Goal: Information Seeking & Learning: Learn about a topic

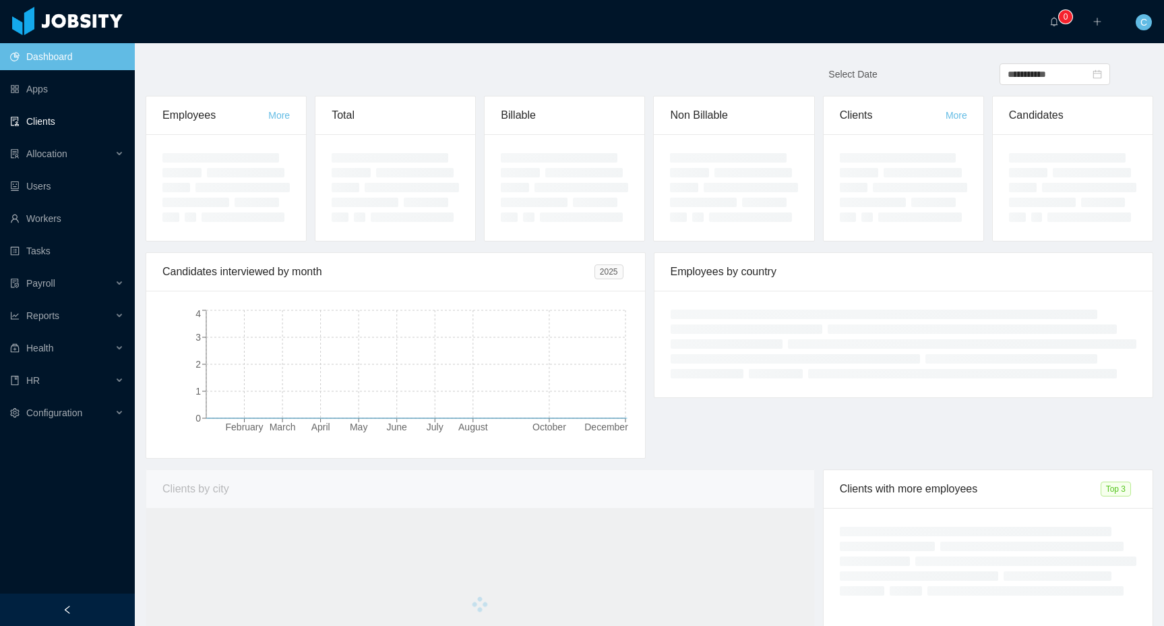
click at [69, 119] on link "Clients" at bounding box center [67, 121] width 114 height 27
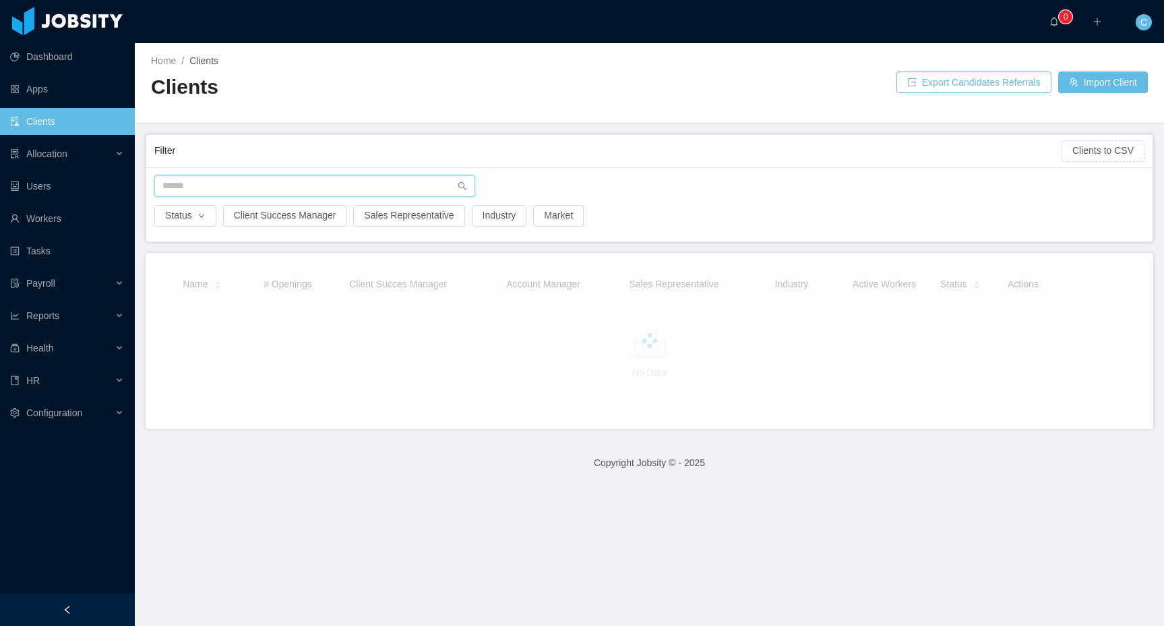
click at [253, 190] on input "text" at bounding box center [314, 186] width 321 height 22
type input "*"
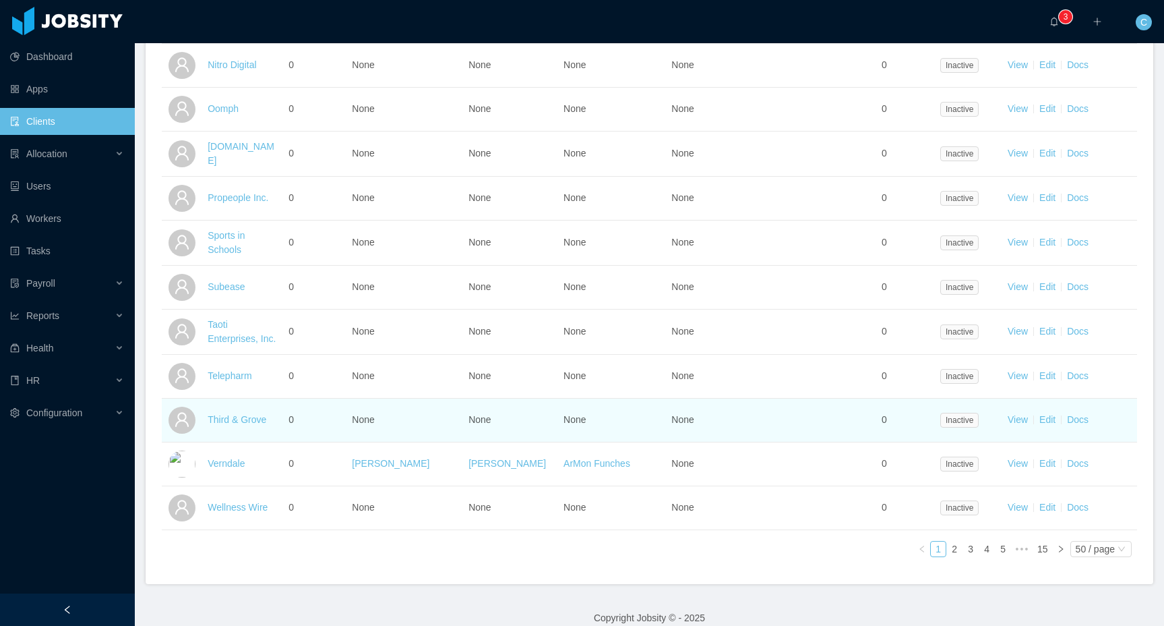
scroll to position [1986, 0]
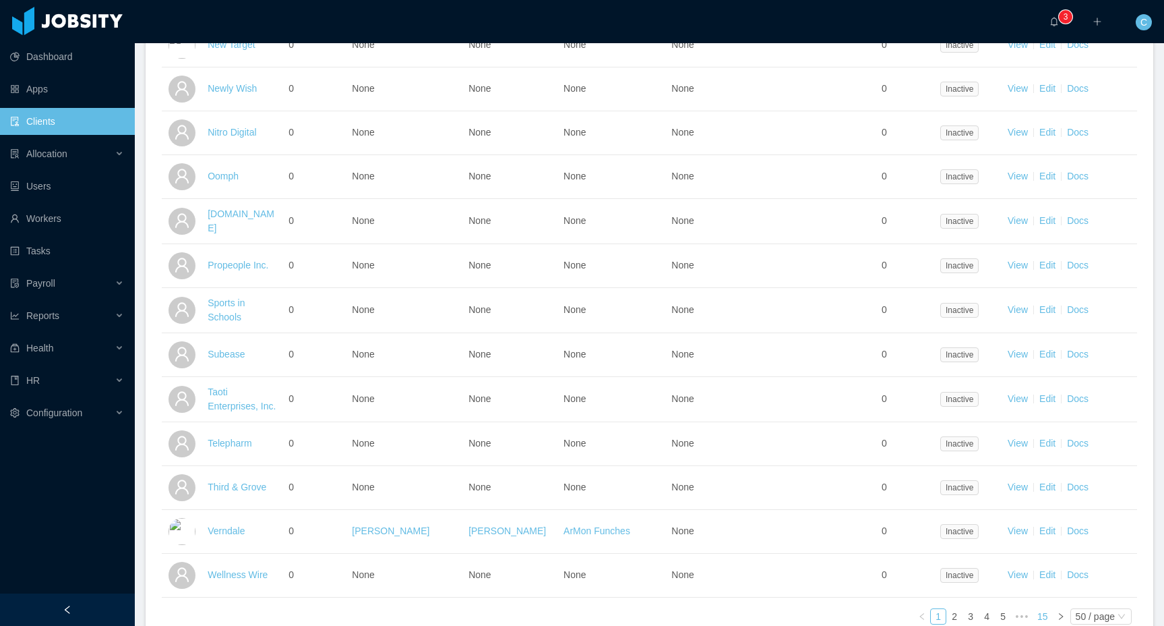
click at [1043, 609] on link "15" at bounding box center [1042, 616] width 19 height 15
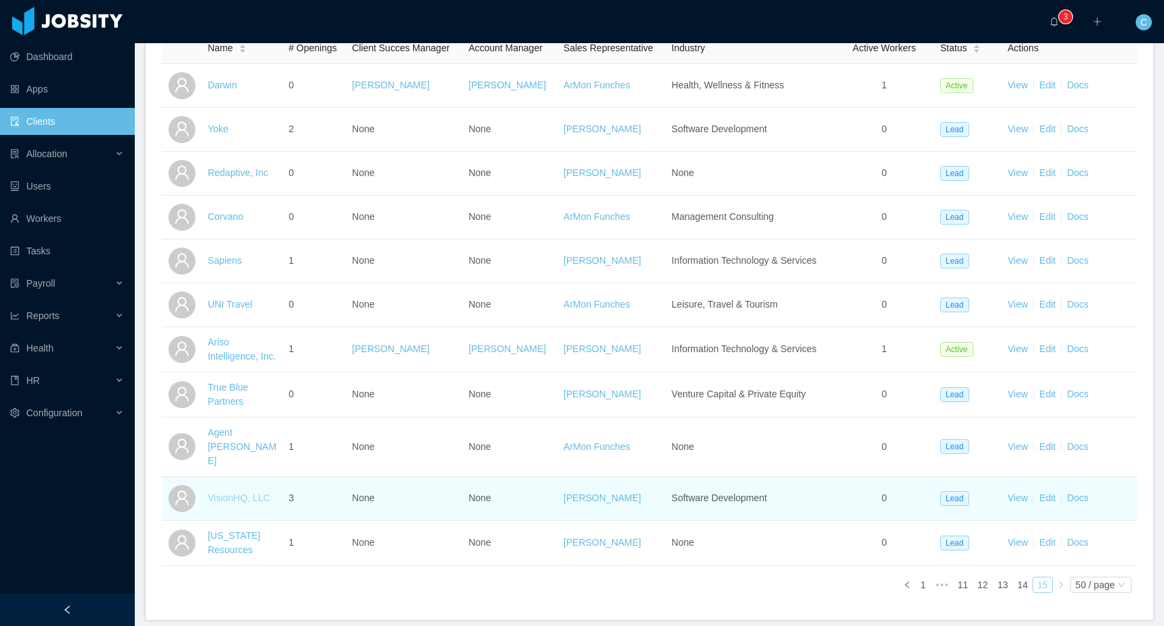
scroll to position [286, 0]
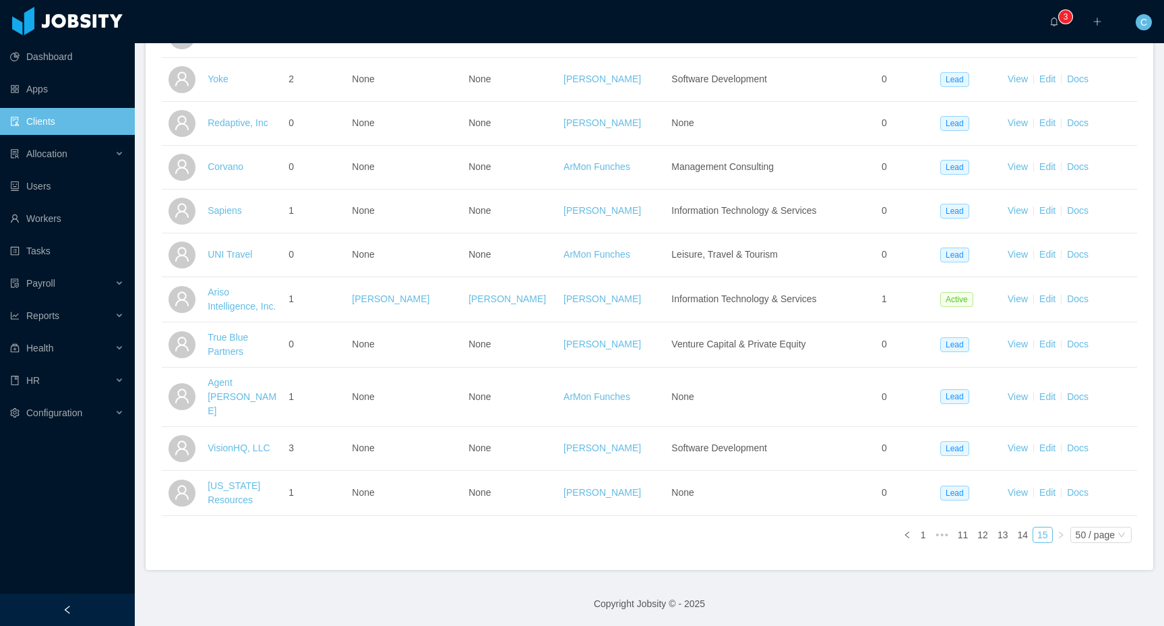
click at [1059, 535] on icon "icon: right" at bounding box center [1061, 534] width 4 height 7
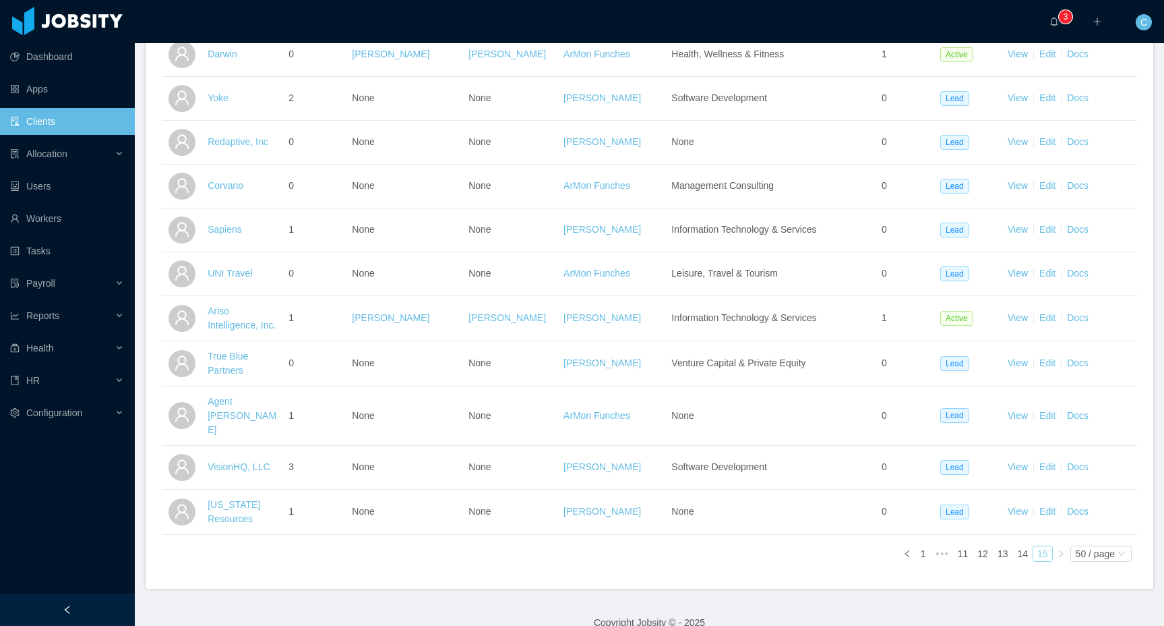
scroll to position [266, 0]
click at [1023, 552] on link "14" at bounding box center [1022, 554] width 19 height 15
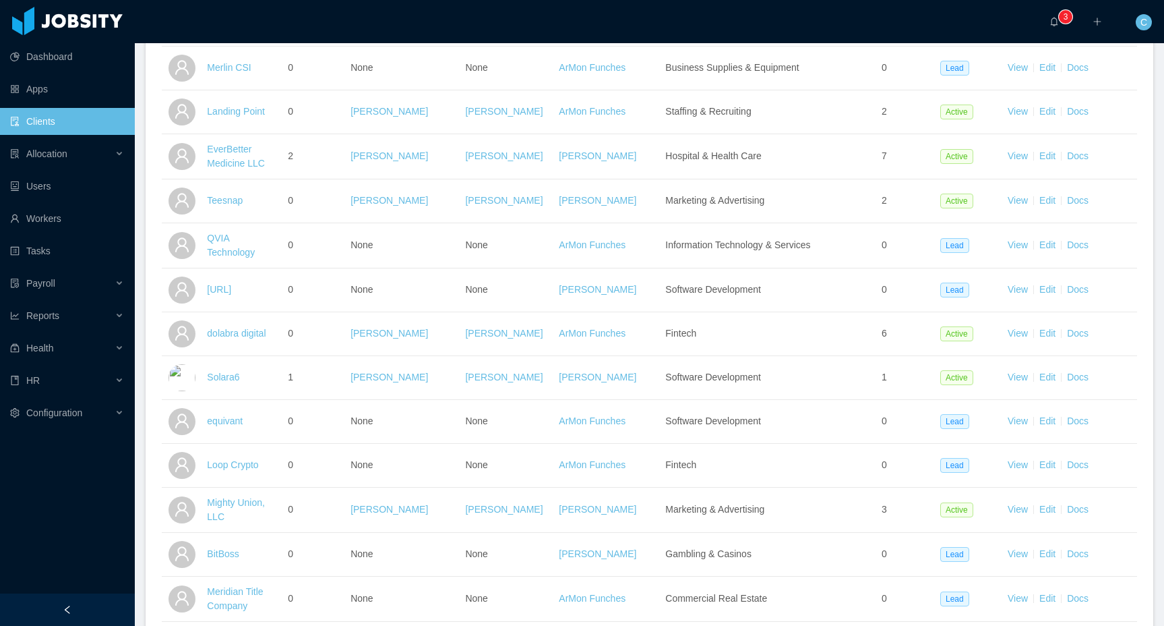
scroll to position [1022, 0]
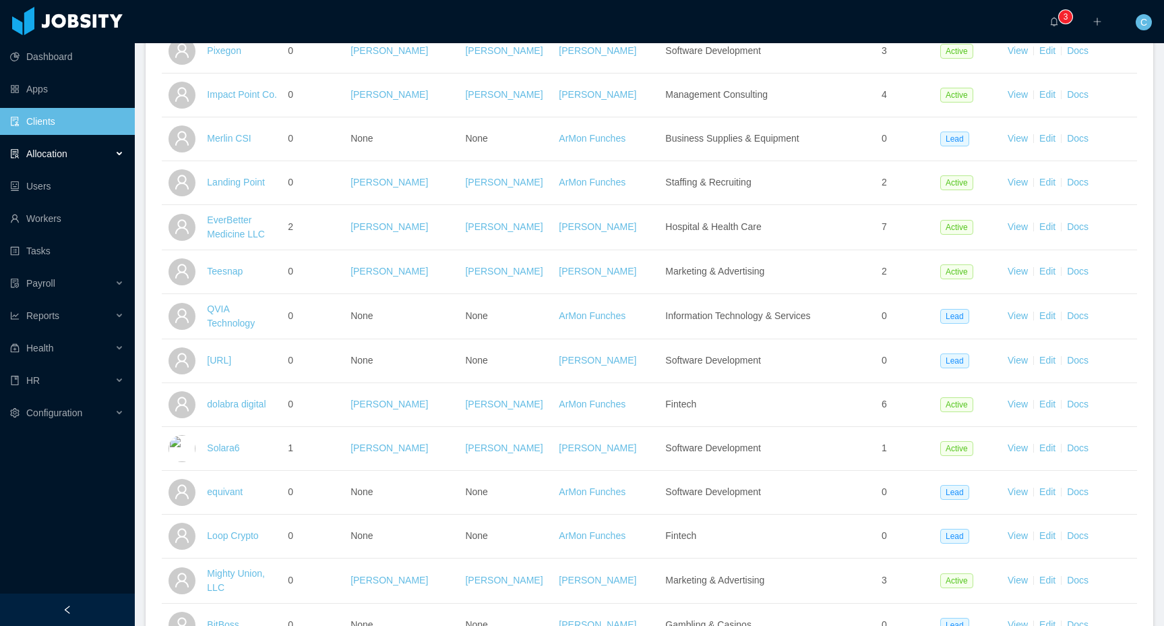
click at [41, 151] on span "Allocation" at bounding box center [46, 153] width 41 height 11
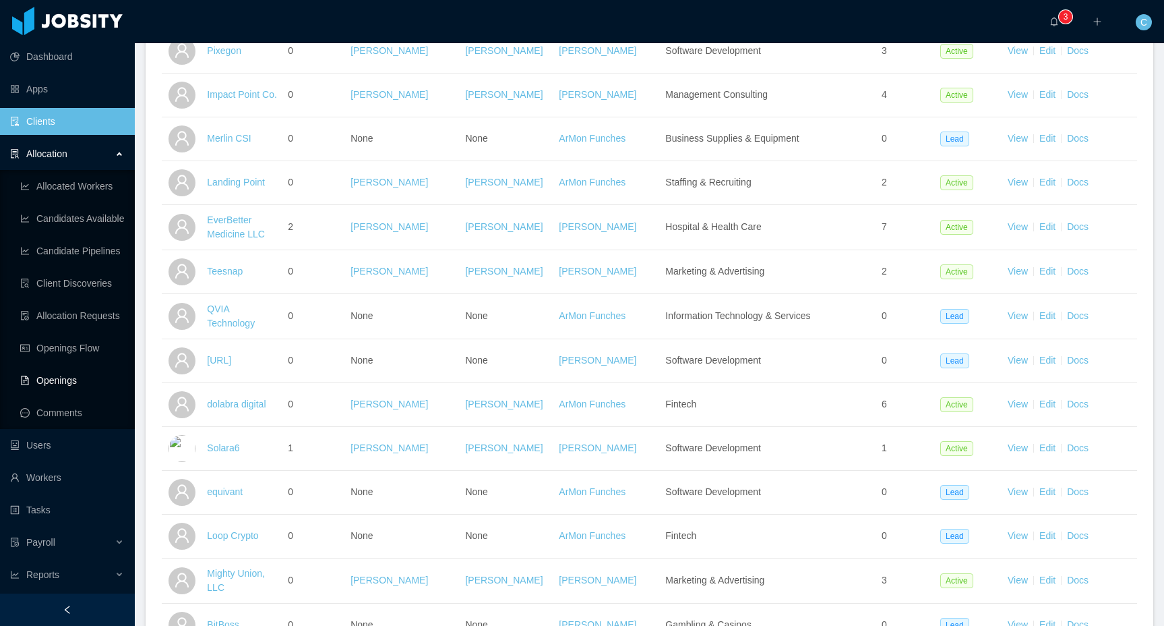
click at [76, 373] on link "Openings" at bounding box center [72, 380] width 104 height 27
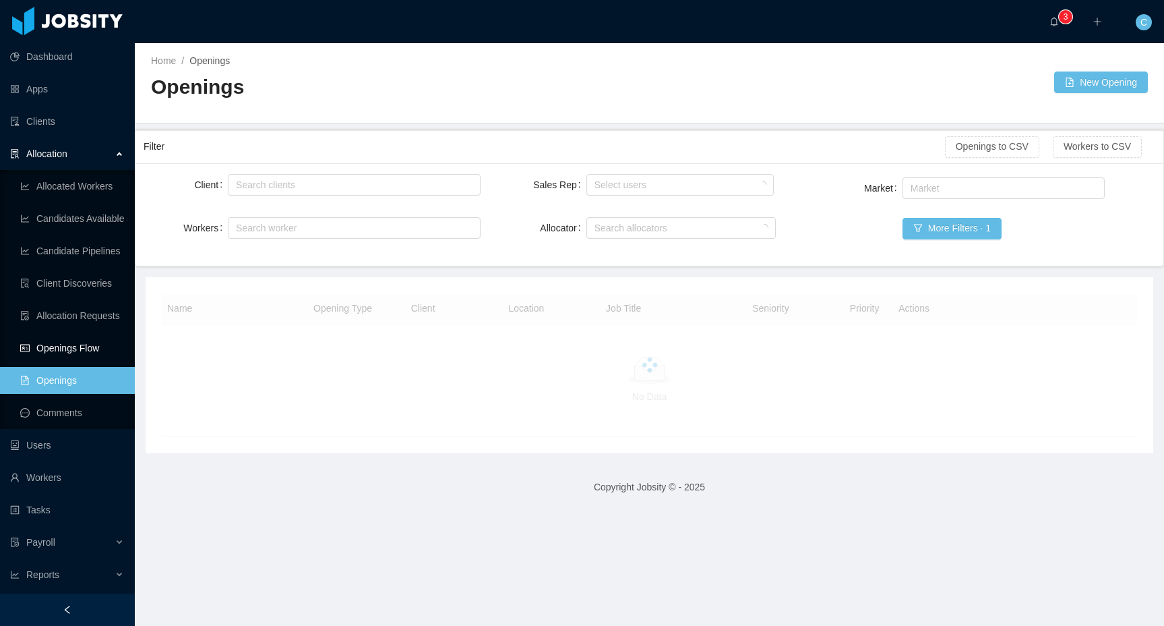
click at [82, 345] on link "Openings Flow" at bounding box center [72, 347] width 104 height 27
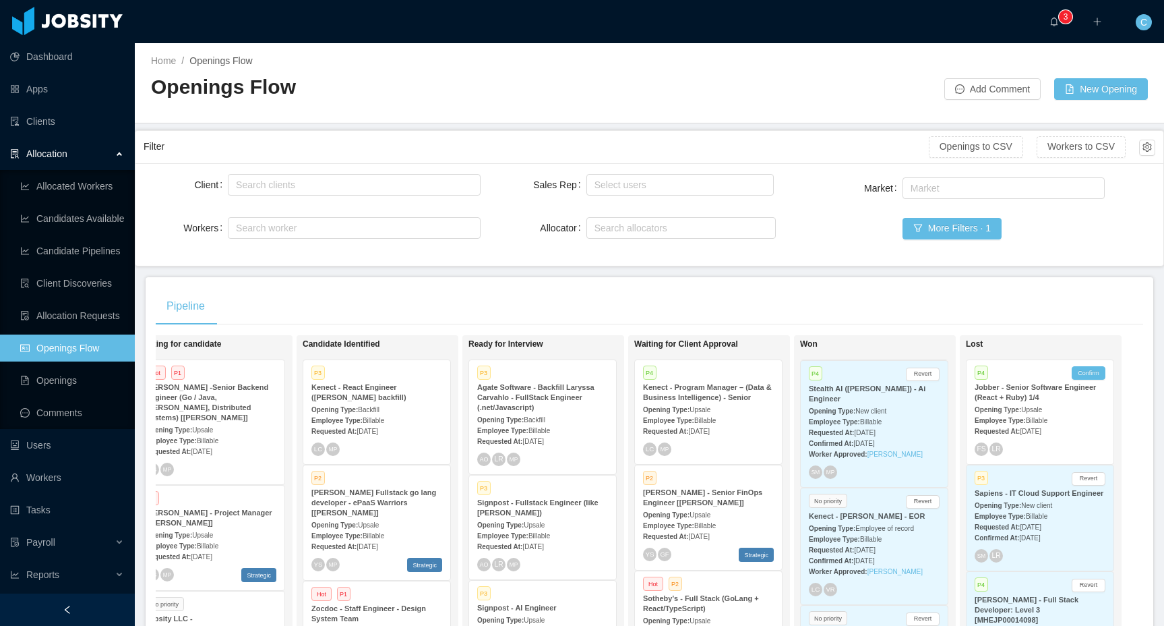
scroll to position [628, 0]
click at [860, 421] on strong "Employee Type:" at bounding box center [834, 422] width 51 height 7
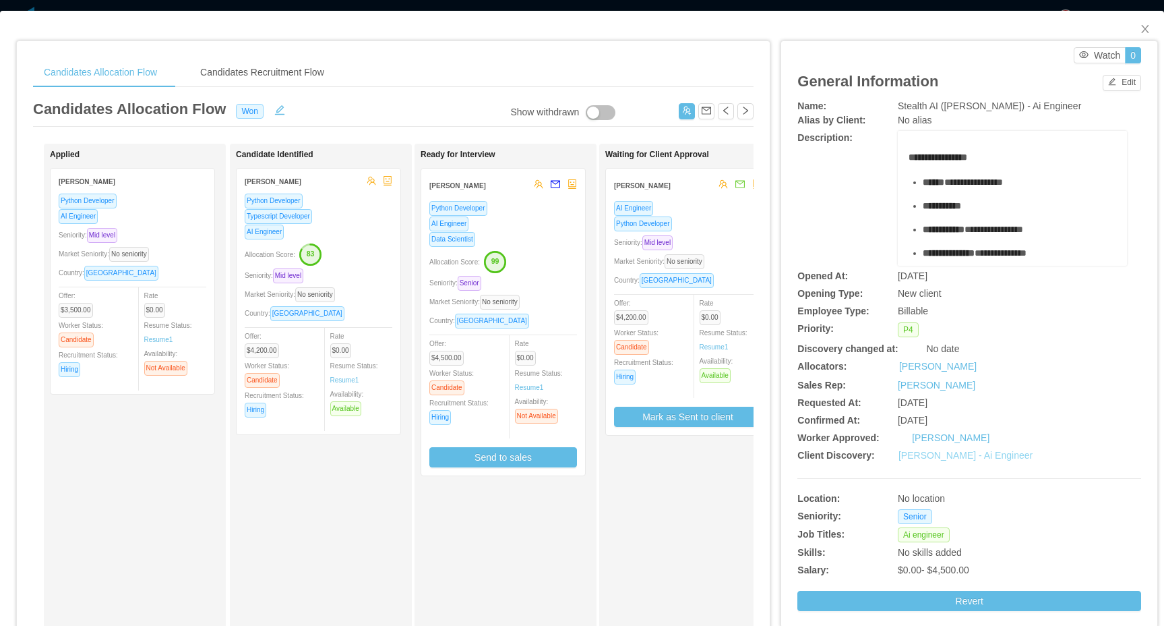
click at [970, 456] on link "[PERSON_NAME] - Ai Engineer" at bounding box center [966, 455] width 134 height 11
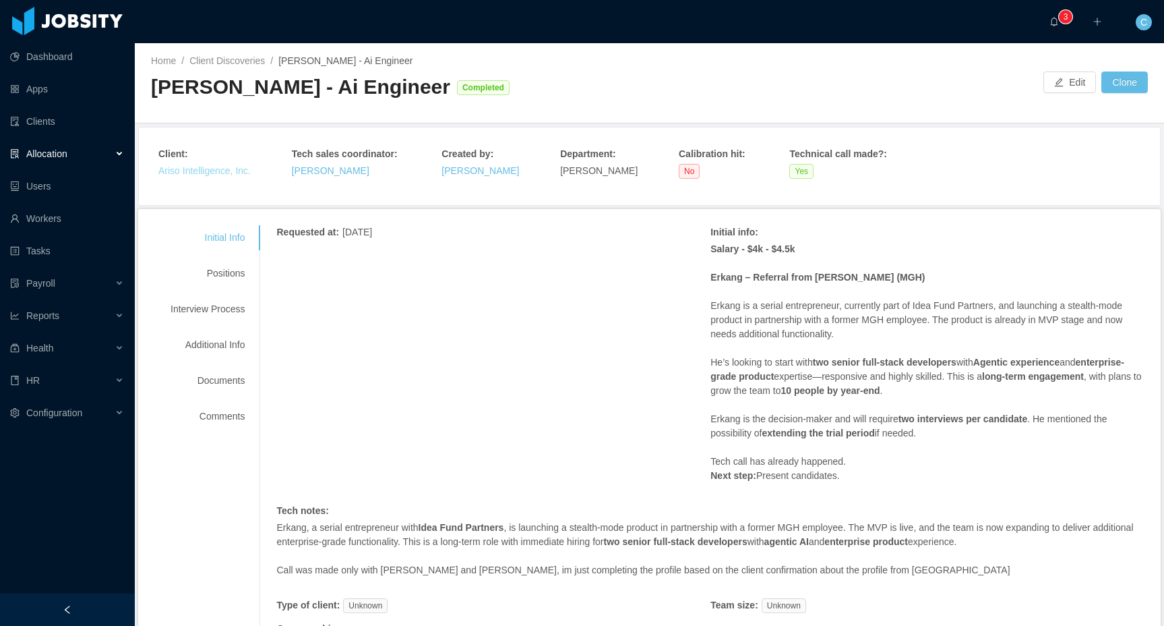
click at [210, 173] on link "Ariso Intelligence, Inc." at bounding box center [204, 170] width 92 height 11
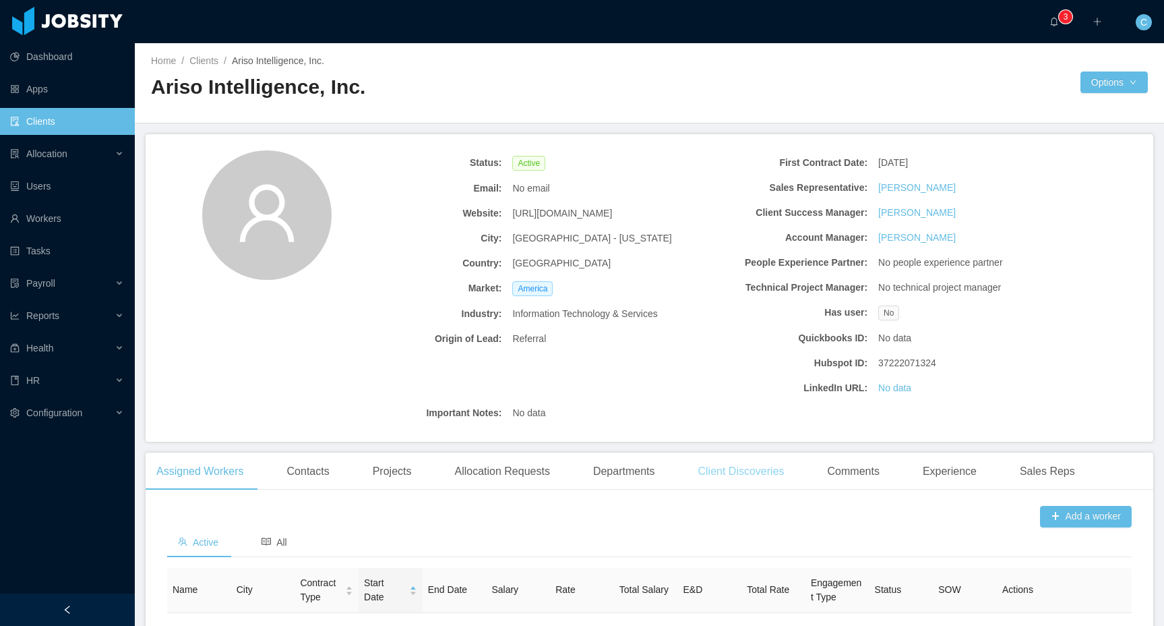
click at [775, 465] on div "Client Discoveries" at bounding box center [741, 471] width 108 height 38
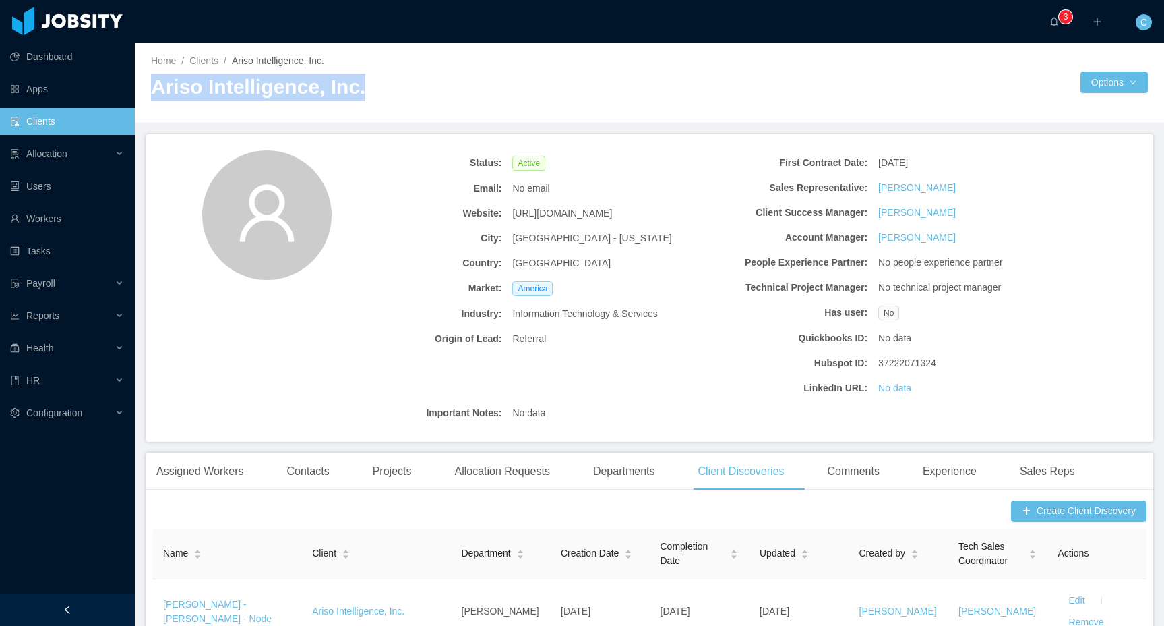
drag, startPoint x: 362, startPoint y: 88, endPoint x: 138, endPoint y: 89, distance: 223.8
click at [138, 89] on div "Home / Clients / Ariso Intelligence, Inc. / Ariso Intelligence, Inc. Options" at bounding box center [649, 83] width 1029 height 80
copy h2 "Ariso Intelligence, Inc."
click at [423, 127] on main "Home / Clients / Ariso Intelligence, Inc. / Ariso Intelligence, Inc. Options St…" at bounding box center [649, 334] width 1029 height 582
click at [553, 214] on span "https://stealthaistartup.com" at bounding box center [562, 213] width 100 height 14
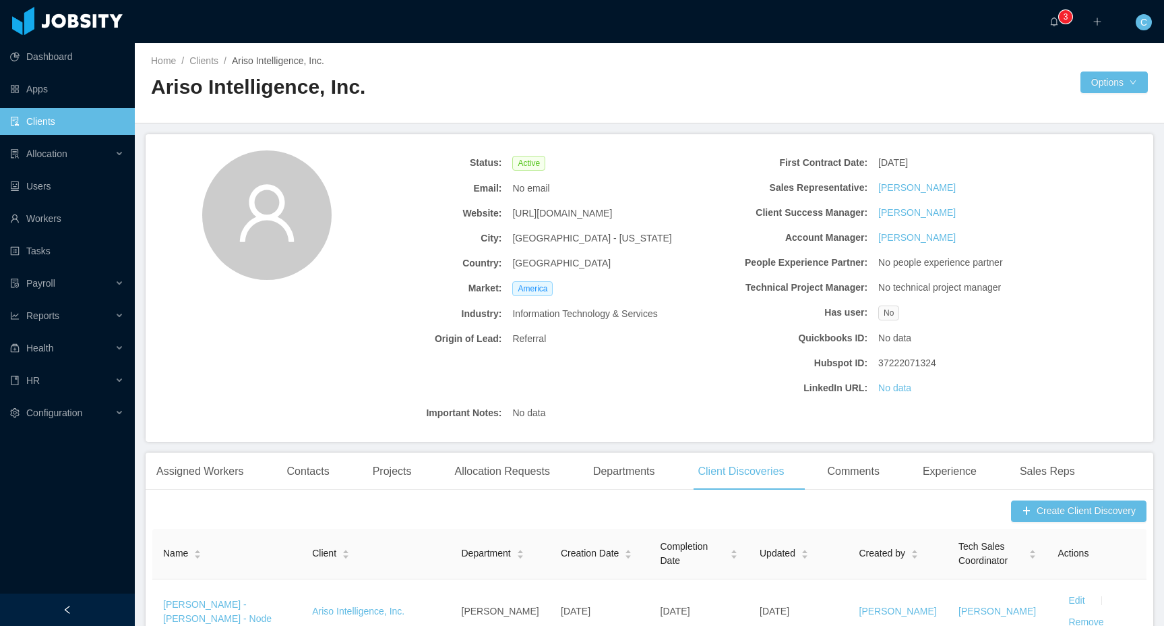
click at [553, 214] on span "https://stealthaistartup.com" at bounding box center [562, 213] width 100 height 14
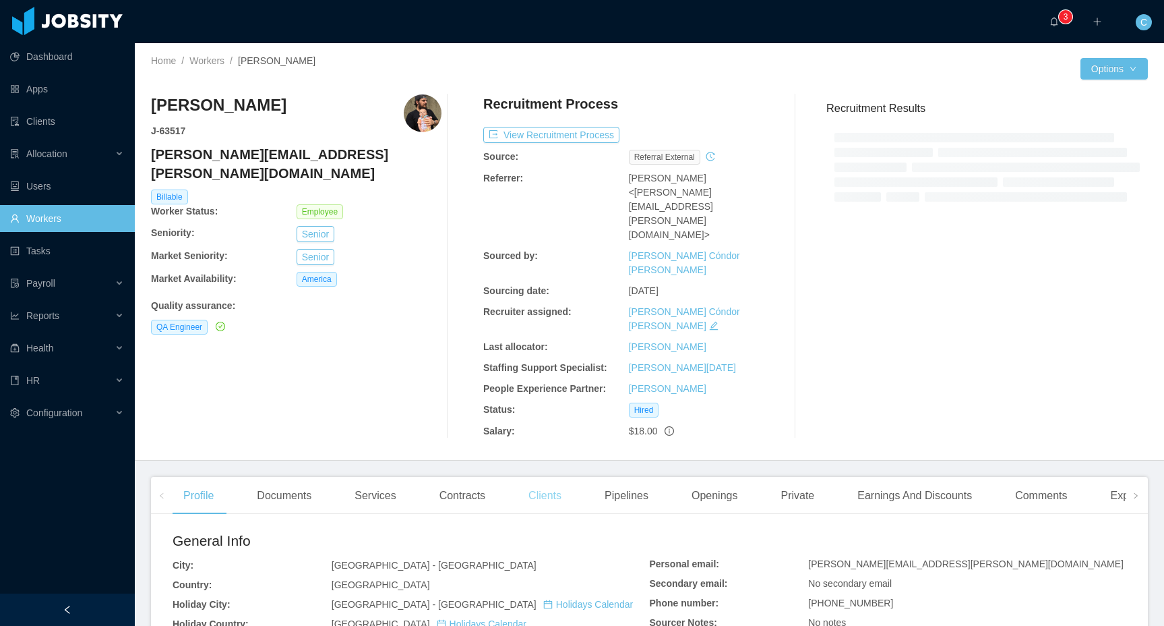
click at [556, 477] on div "Clients" at bounding box center [545, 496] width 55 height 38
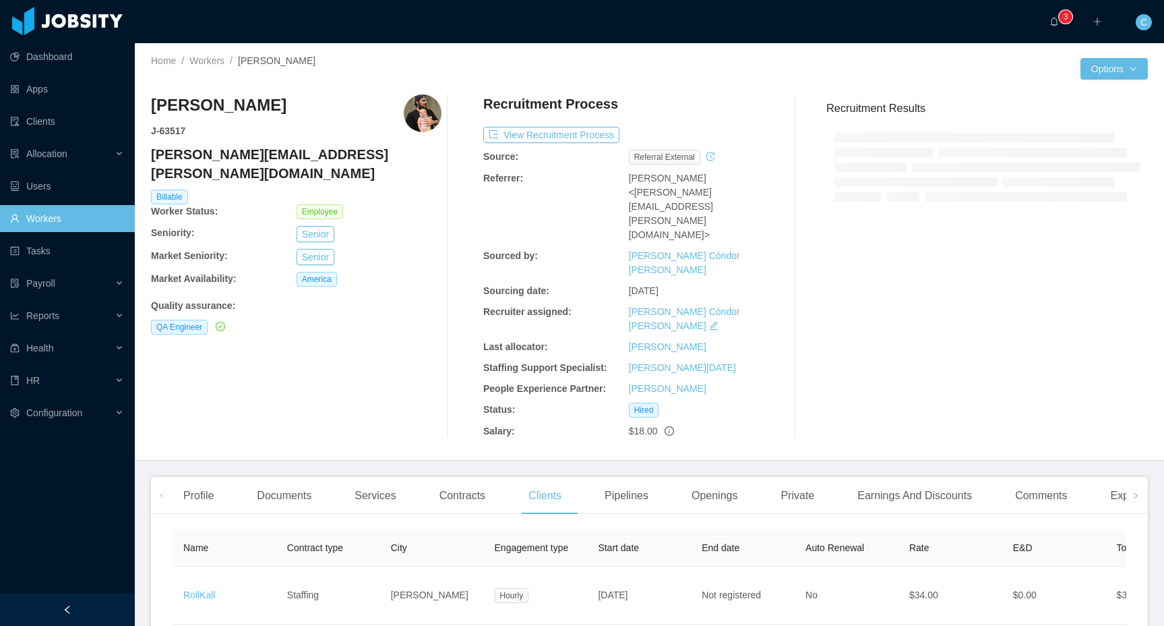
scroll to position [65, 0]
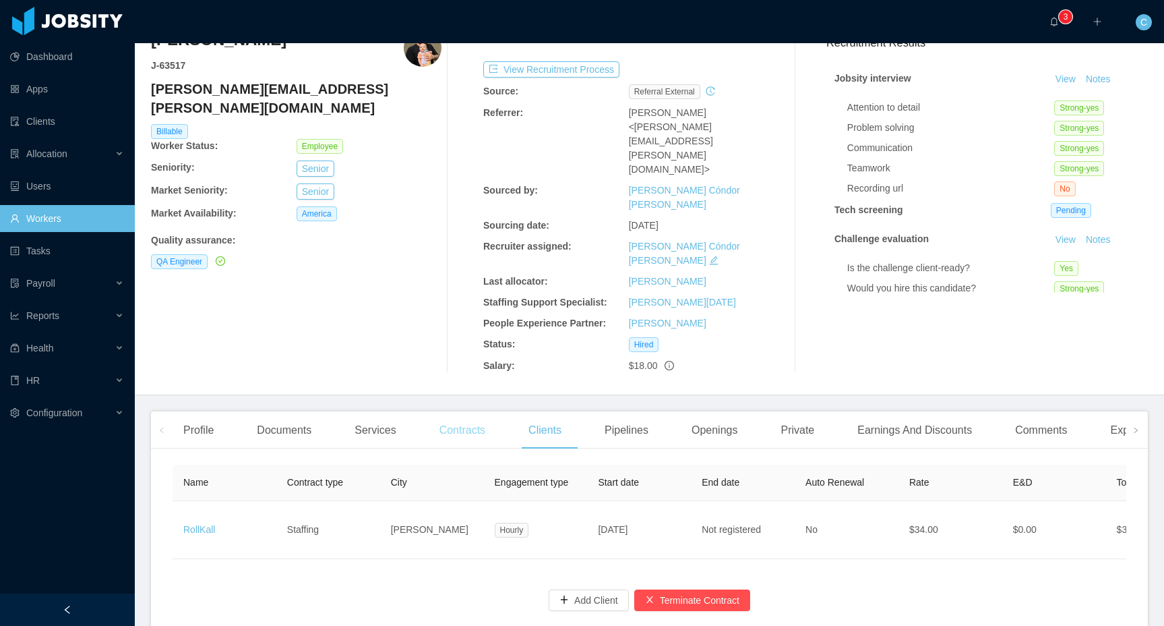
click at [480, 411] on div "Contracts" at bounding box center [462, 430] width 67 height 38
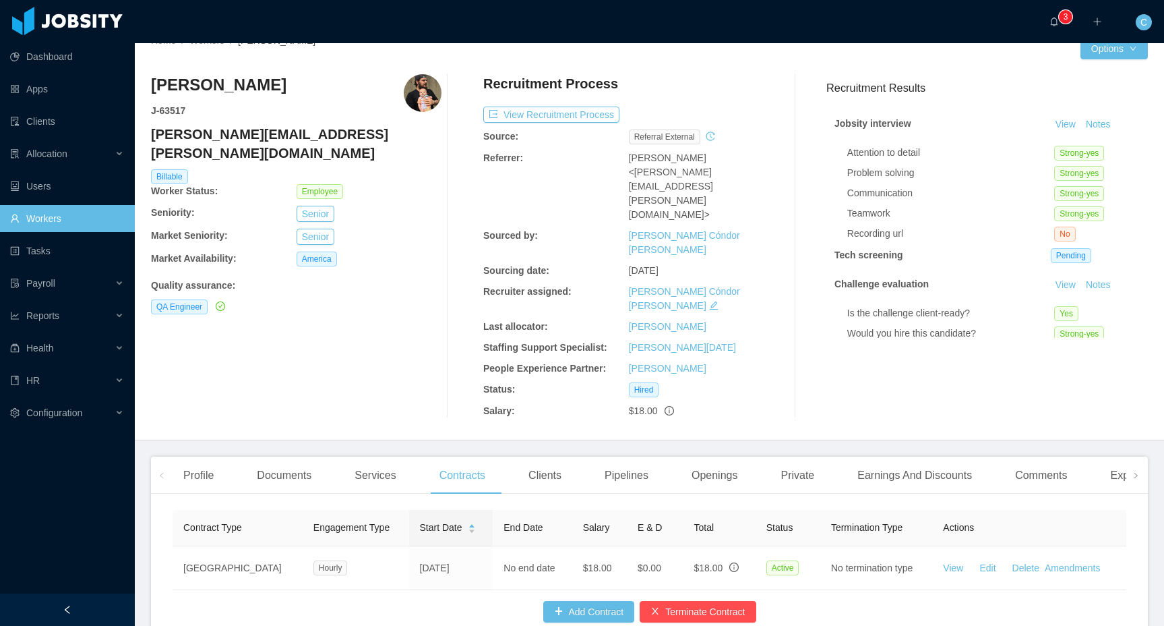
scroll to position [32, 0]
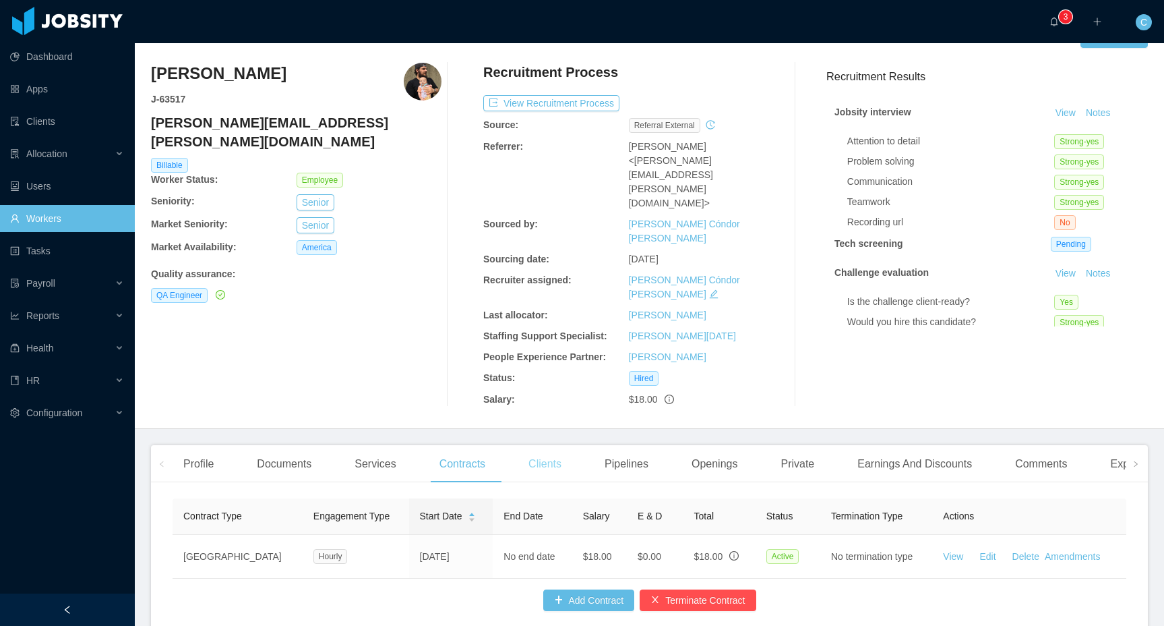
click at [558, 445] on div "Clients" at bounding box center [545, 464] width 55 height 38
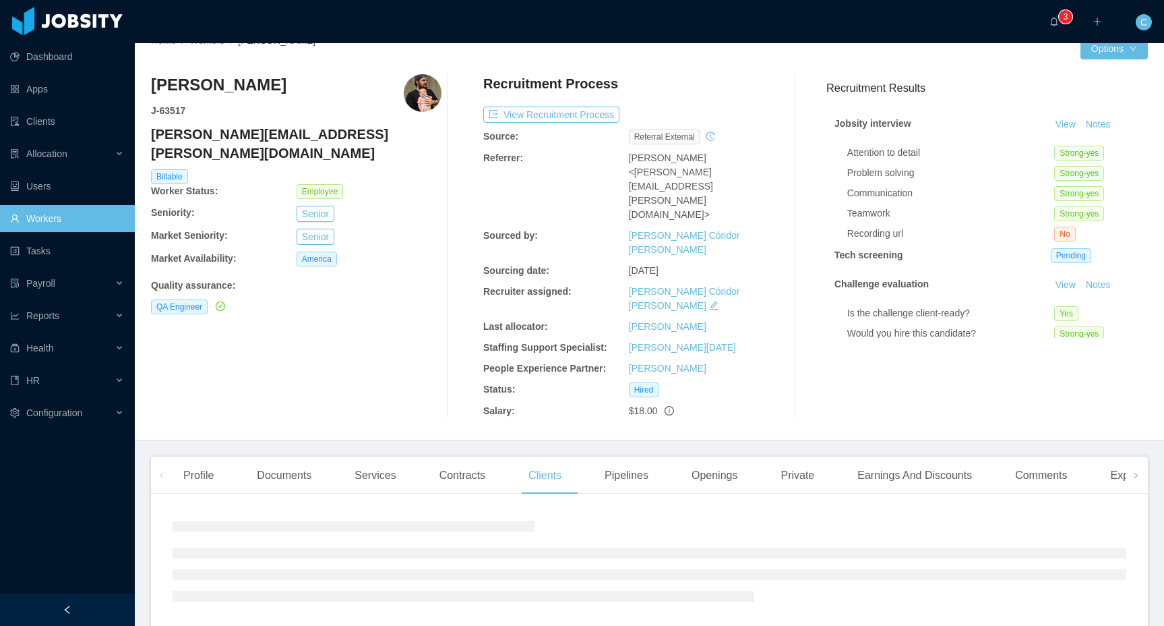
scroll to position [65, 0]
